Goal: Task Accomplishment & Management: Manage account settings

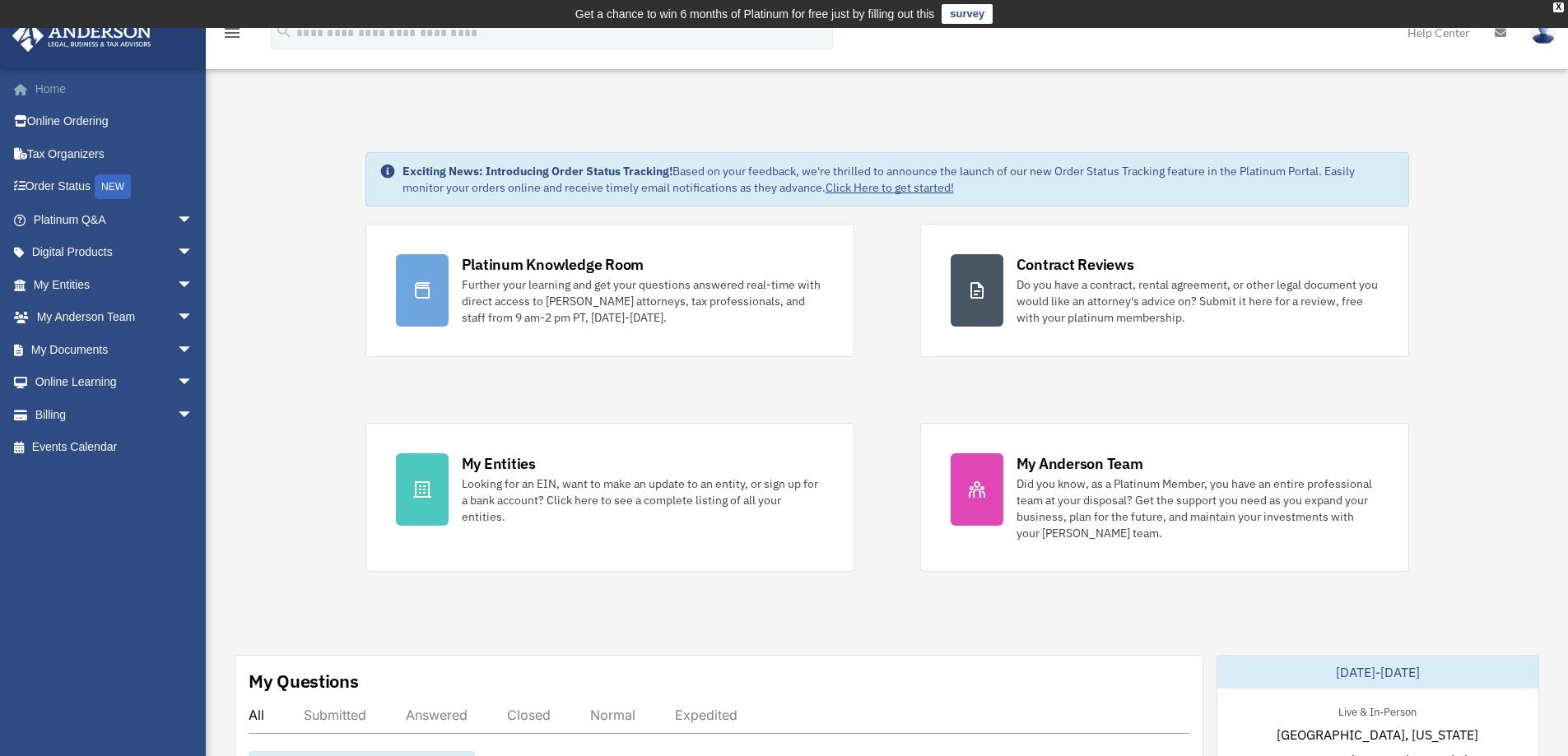
click at [46, 87] on link "Home" at bounding box center [114, 88] width 206 height 33
click at [59, 90] on link "Home" at bounding box center [114, 88] width 206 height 33
click at [1542, 37] on img at bounding box center [1543, 33] width 25 height 24
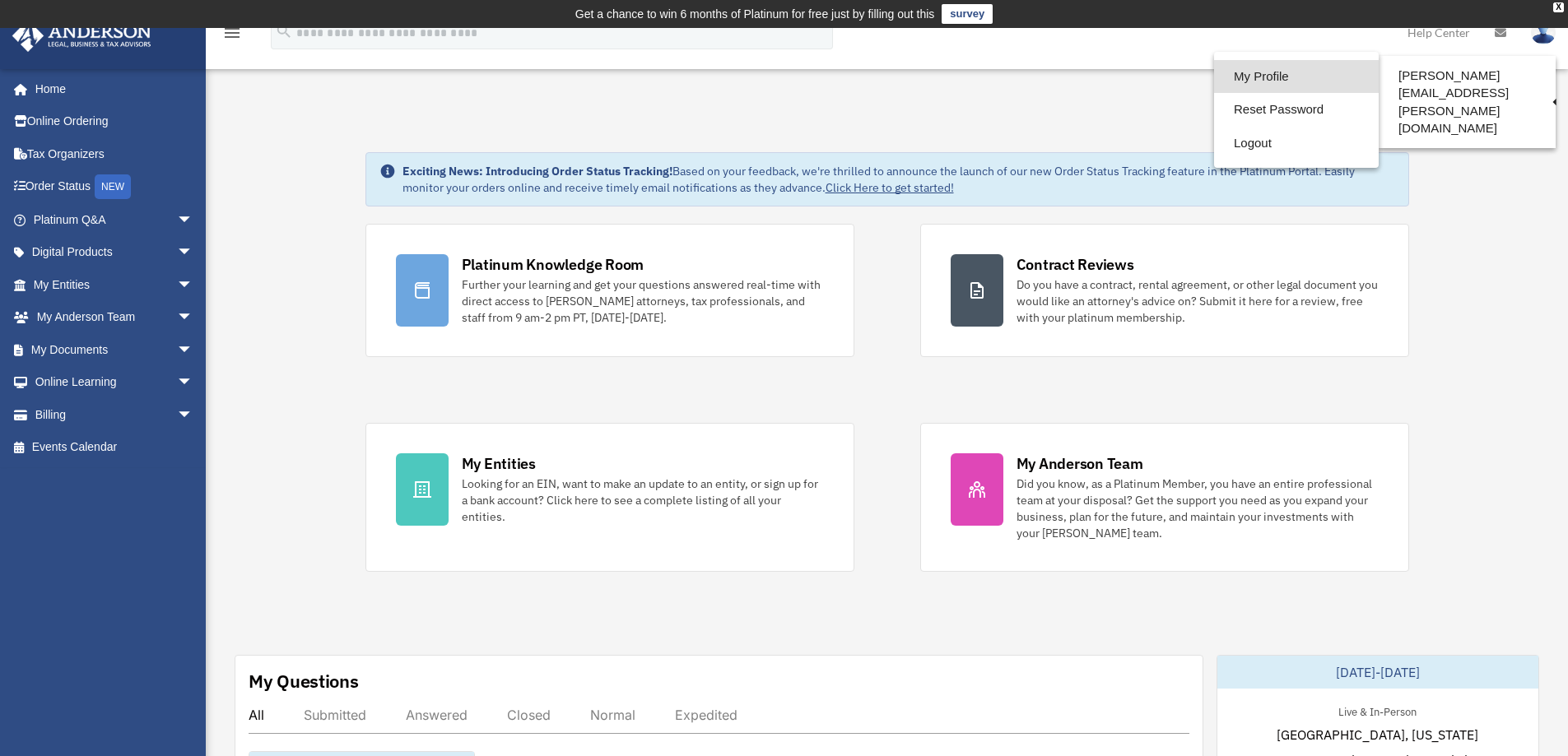
click at [1214, 74] on link "My Profile" at bounding box center [1296, 77] width 164 height 33
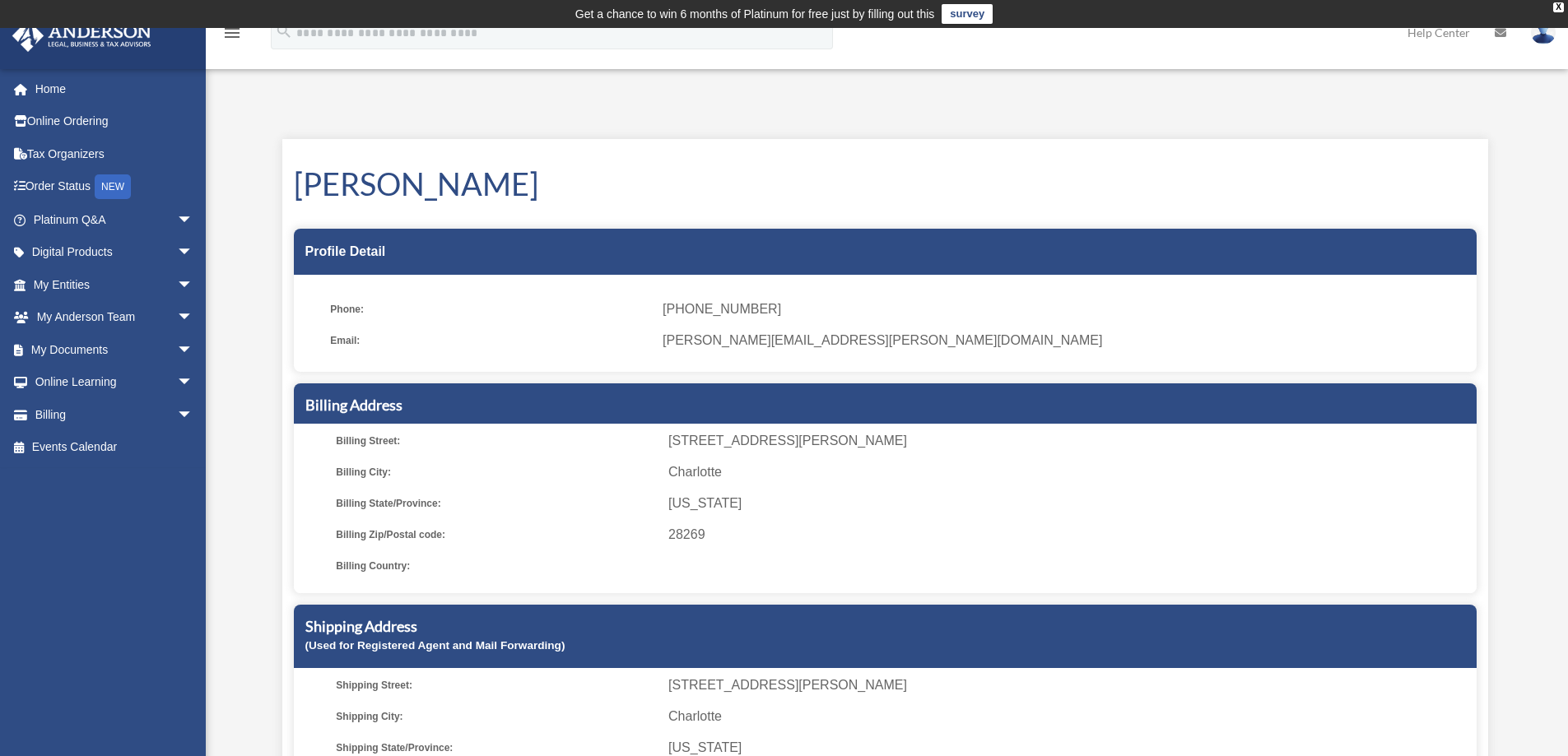
click at [713, 314] on span "(704) 399-8402" at bounding box center [1063, 309] width 802 height 23
click at [713, 307] on span "(704) 399-8402" at bounding box center [1063, 309] width 802 height 23
click at [682, 311] on span "(704) 399-8402" at bounding box center [1063, 309] width 802 height 23
click at [693, 315] on span "(704) 399-8402" at bounding box center [1063, 309] width 802 height 23
click at [1561, 10] on div "X" at bounding box center [1559, 7] width 11 height 10
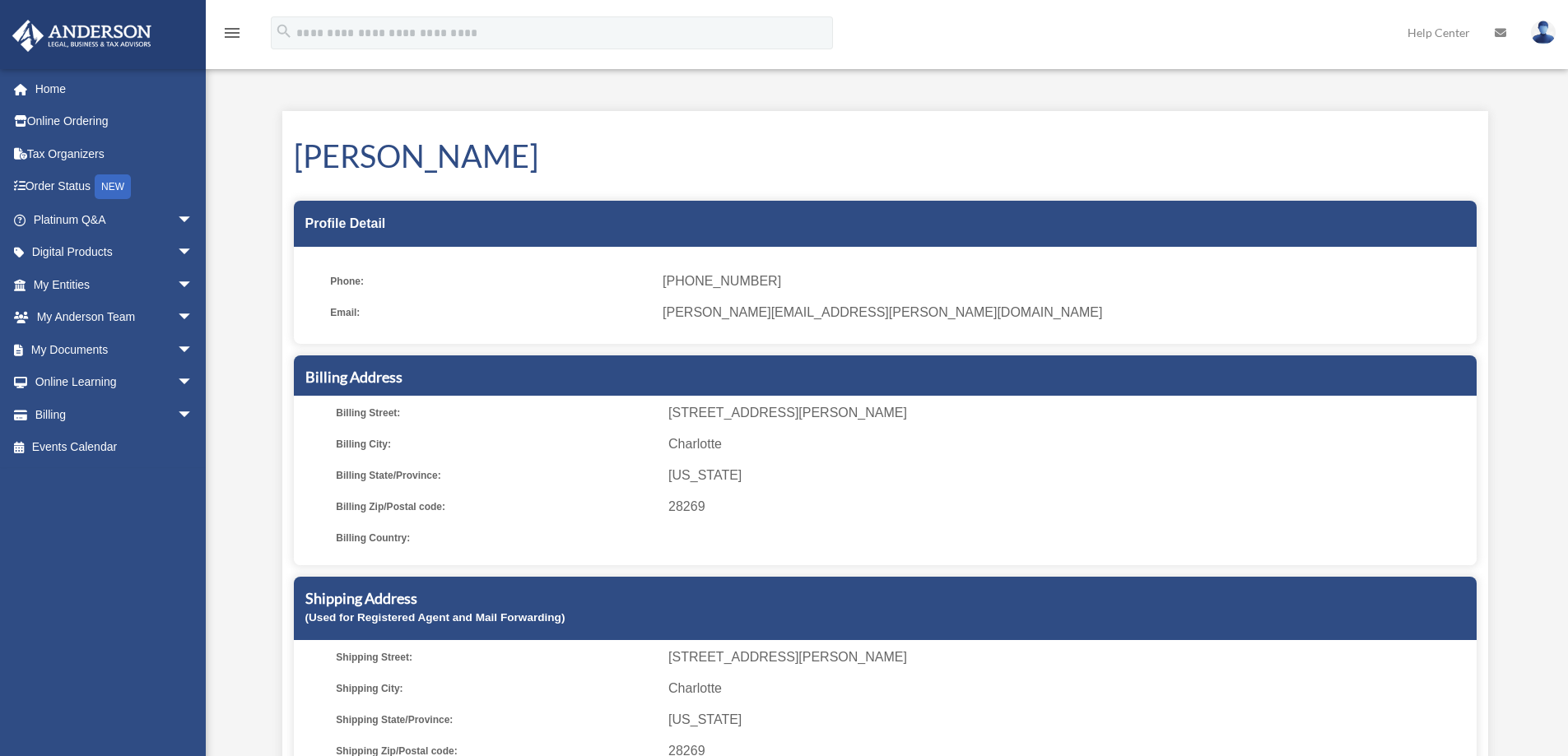
click at [1502, 36] on icon at bounding box center [1500, 33] width 11 height 11
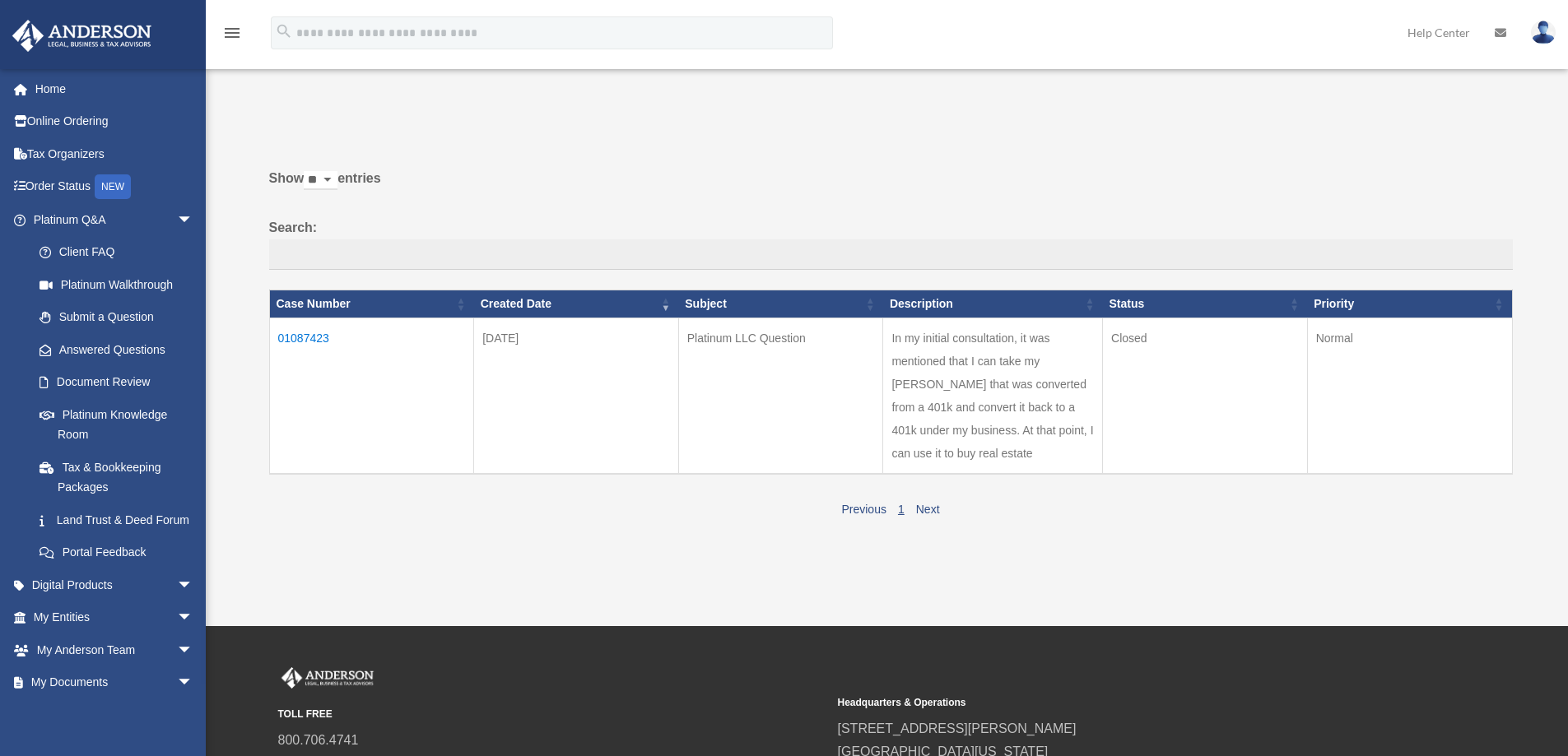
click at [1550, 36] on img at bounding box center [1543, 33] width 25 height 24
